Goal: Transaction & Acquisition: Purchase product/service

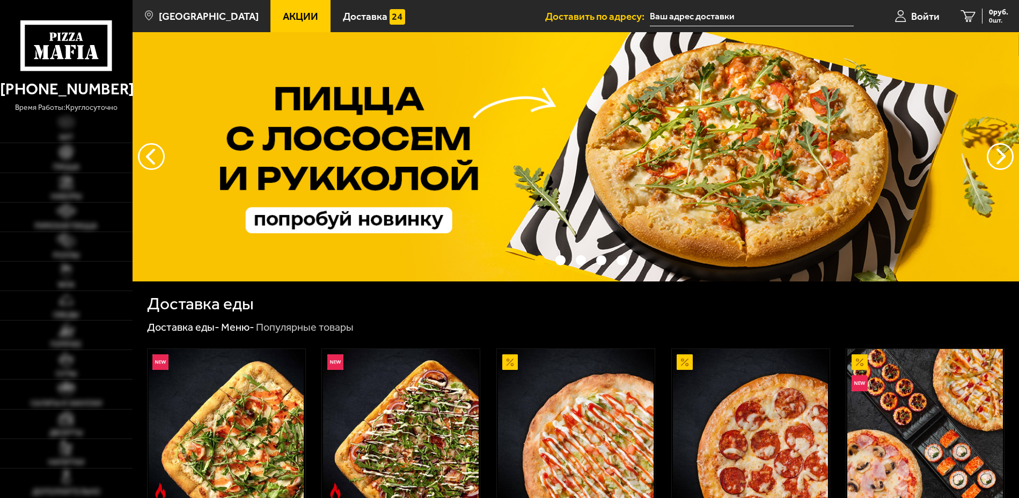
type input "[STREET_ADDRESS]"
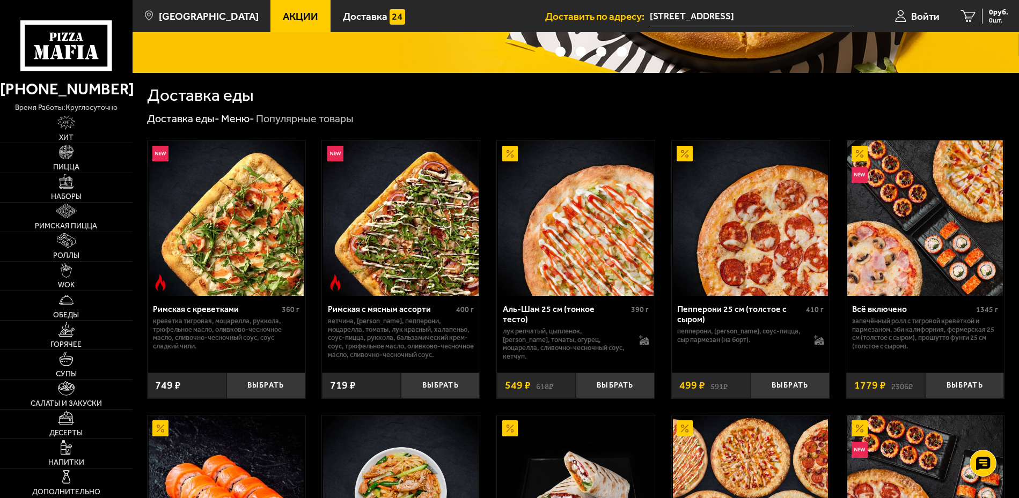
scroll to position [215, 0]
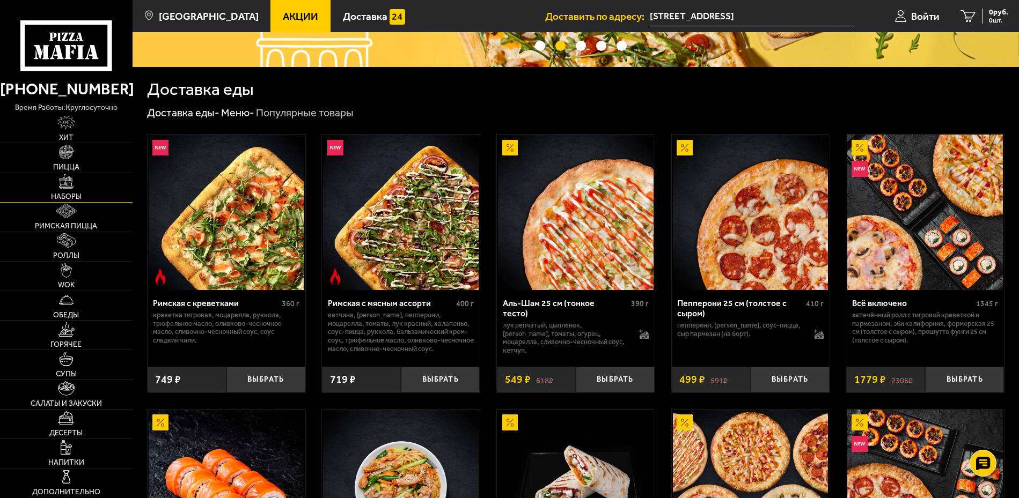
click at [65, 183] on img at bounding box center [66, 181] width 14 height 14
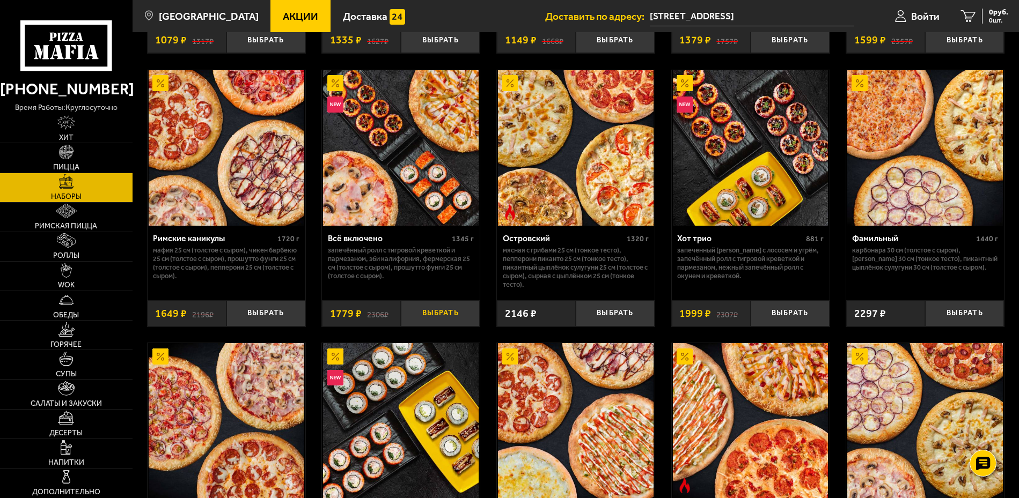
scroll to position [828, 0]
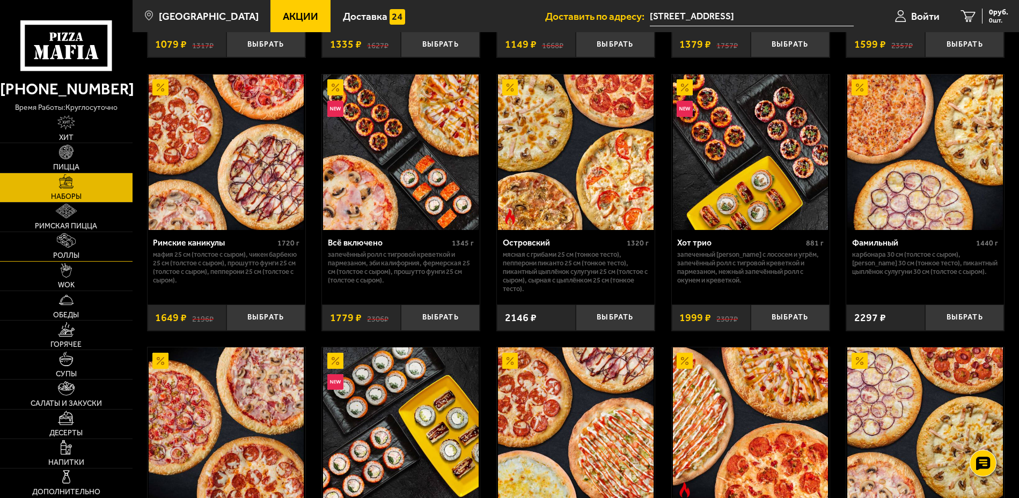
click at [53, 248] on link "Роллы" at bounding box center [66, 246] width 133 height 29
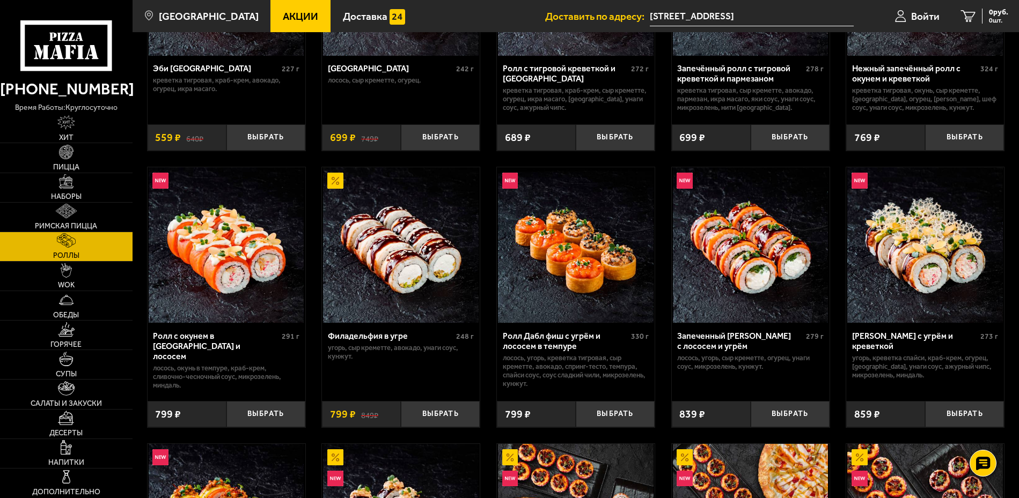
scroll to position [215, 0]
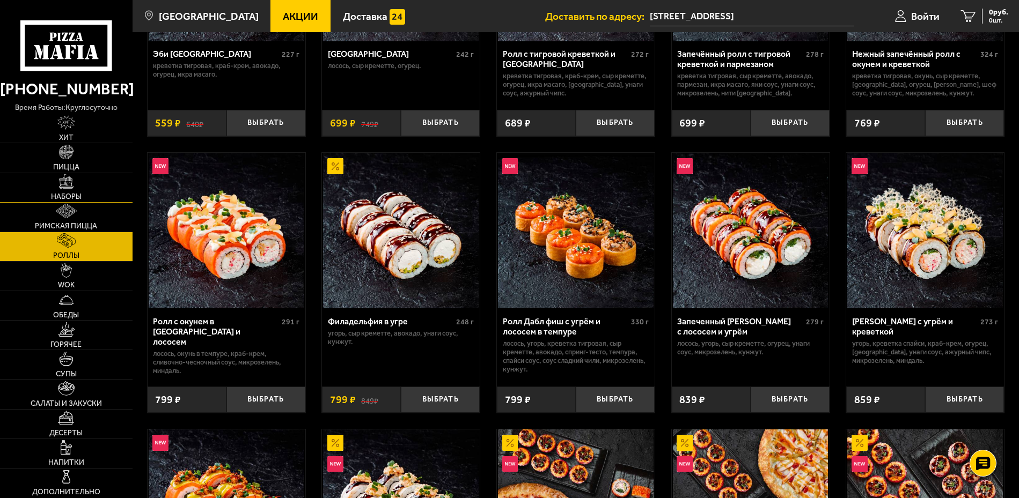
click at [71, 188] on img at bounding box center [66, 181] width 14 height 14
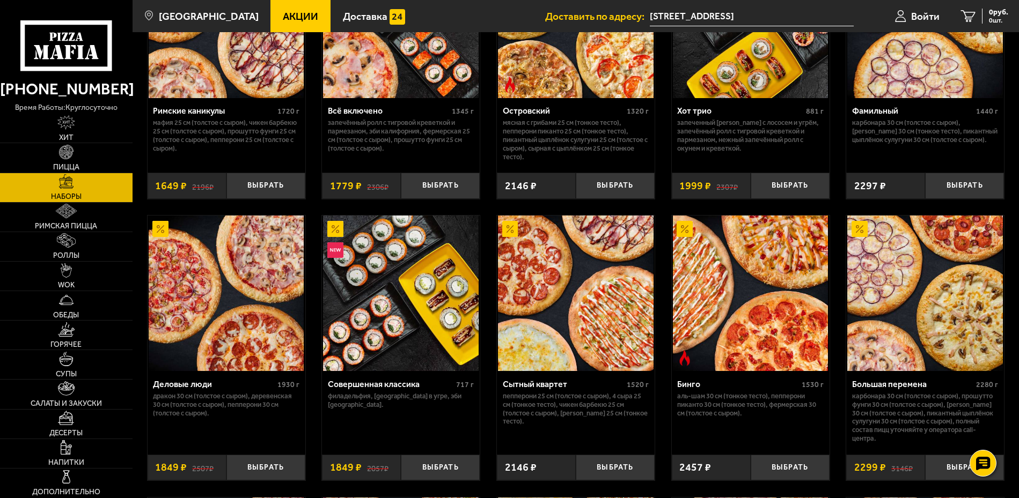
scroll to position [966, 0]
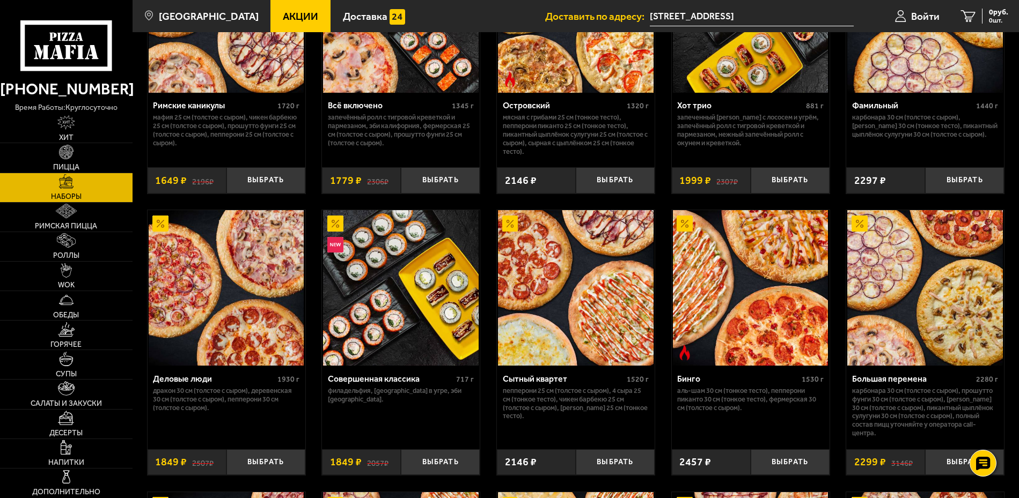
click at [411, 314] on img at bounding box center [401, 288] width 156 height 156
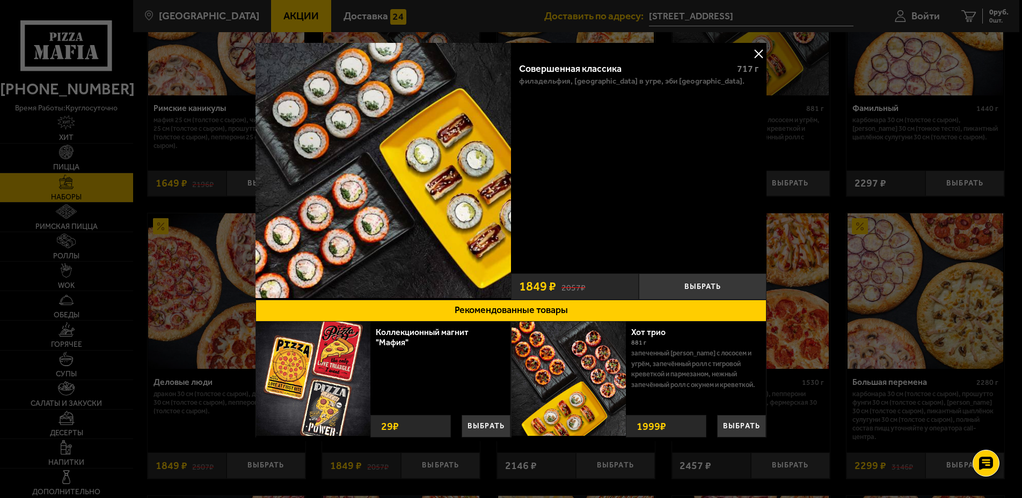
click at [762, 55] on button at bounding box center [758, 54] width 16 height 16
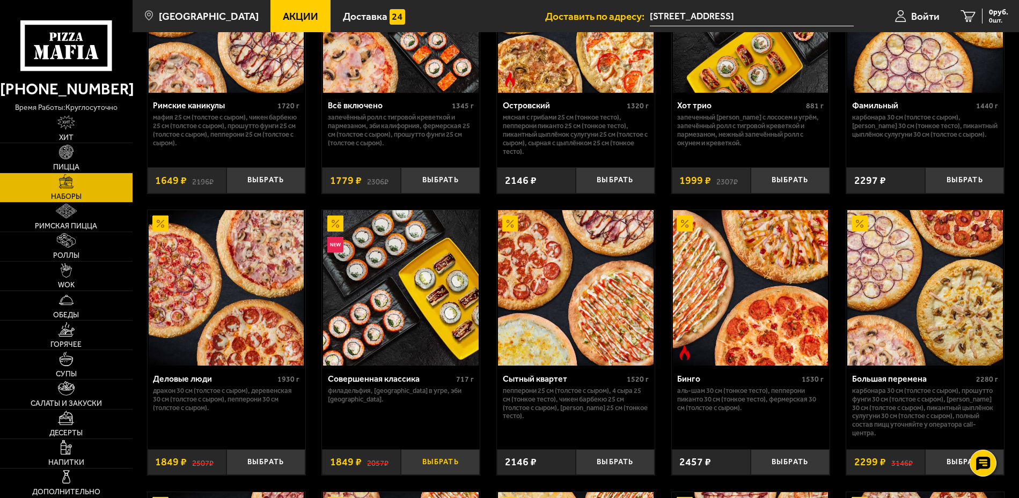
click at [443, 468] on button "Выбрать" at bounding box center [440, 463] width 79 height 26
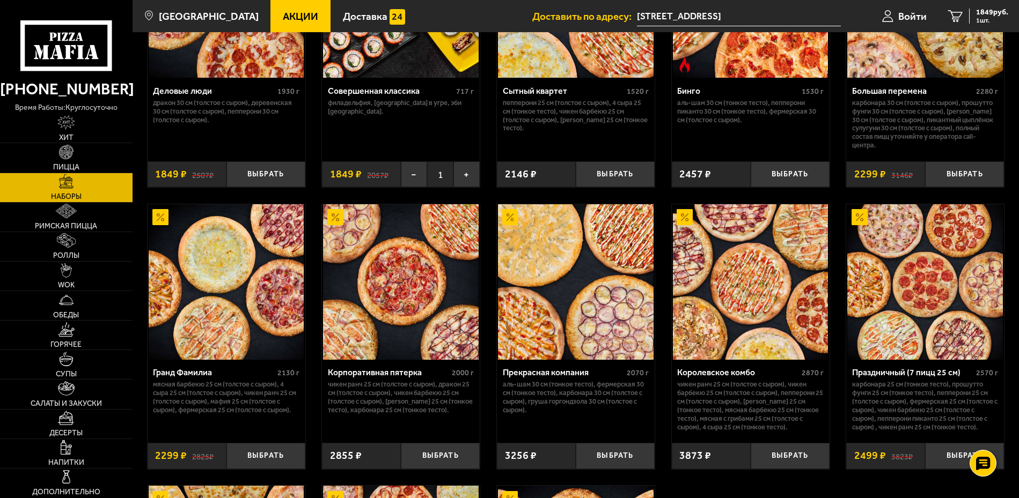
scroll to position [1288, 0]
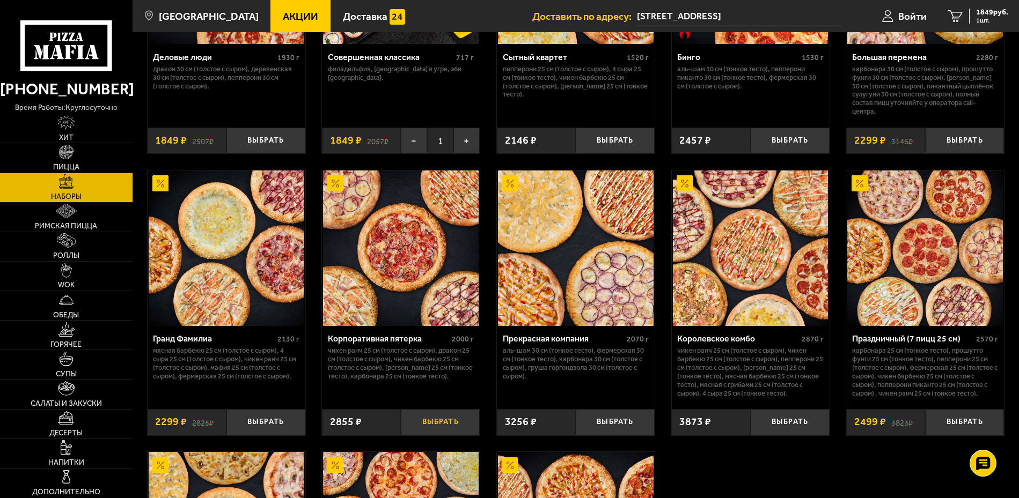
click at [457, 425] on button "Выбрать" at bounding box center [440, 422] width 79 height 26
click at [996, 13] on span "4704 руб." at bounding box center [992, 13] width 32 height 8
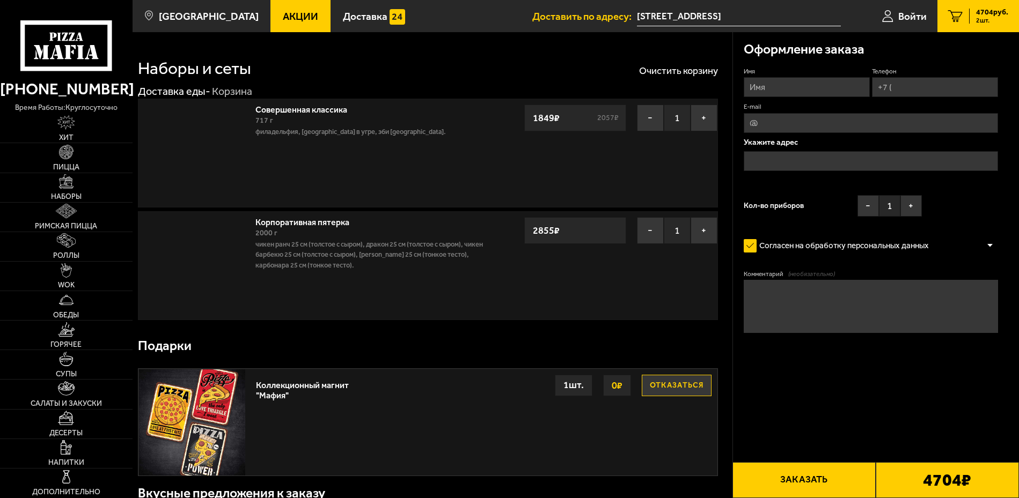
type input "[STREET_ADDRESS]"
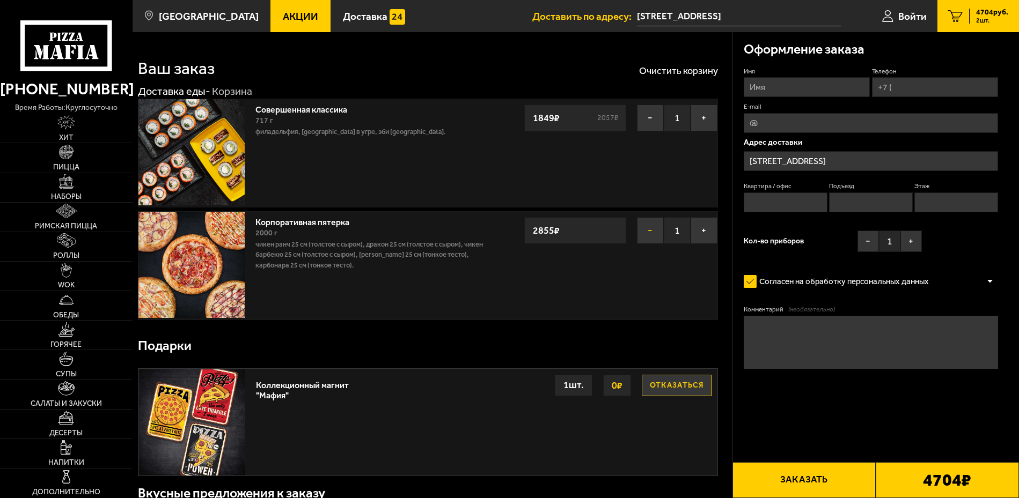
click at [648, 231] on button "−" at bounding box center [650, 230] width 27 height 27
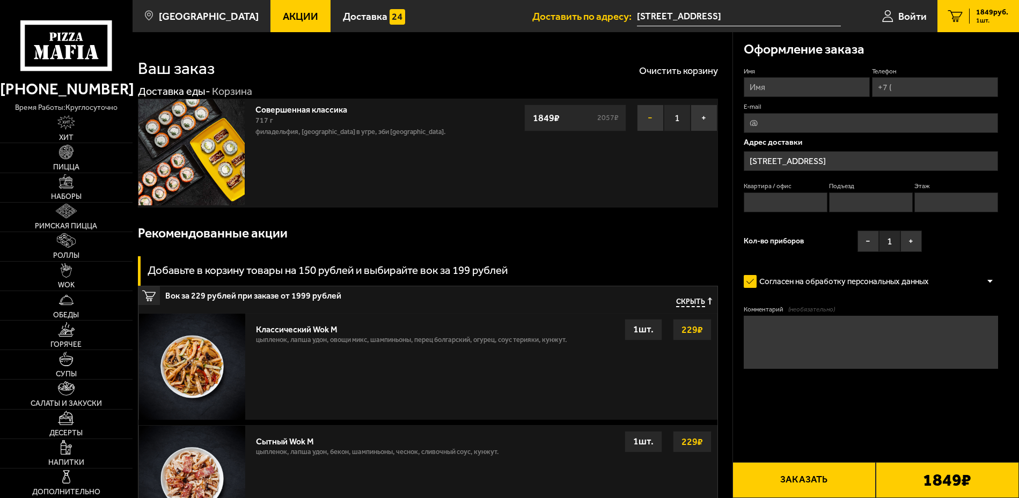
click at [651, 112] on button "−" at bounding box center [650, 118] width 27 height 27
